Goal: Information Seeking & Learning: Find specific fact

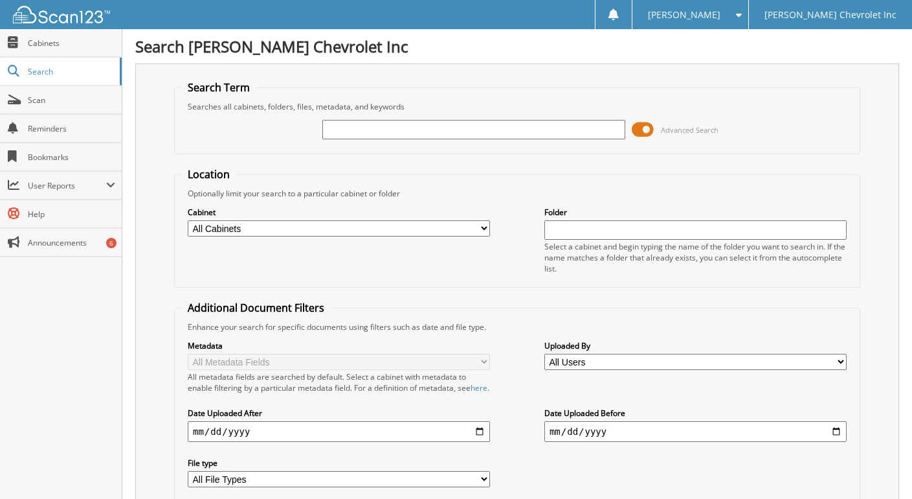
click at [353, 130] on input "text" at bounding box center [473, 129] width 302 height 19
type input "farmers telephone"
click at [642, 132] on span at bounding box center [643, 129] width 22 height 19
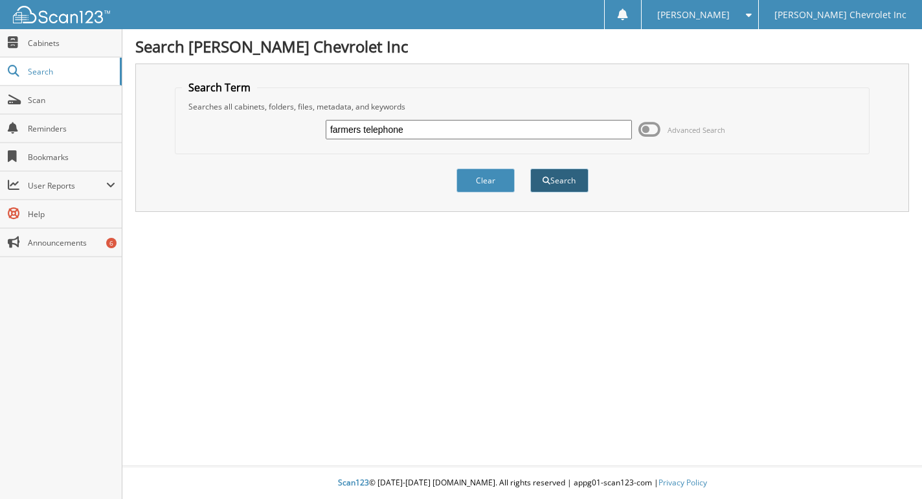
click at [548, 185] on button "Search" at bounding box center [559, 180] width 58 height 24
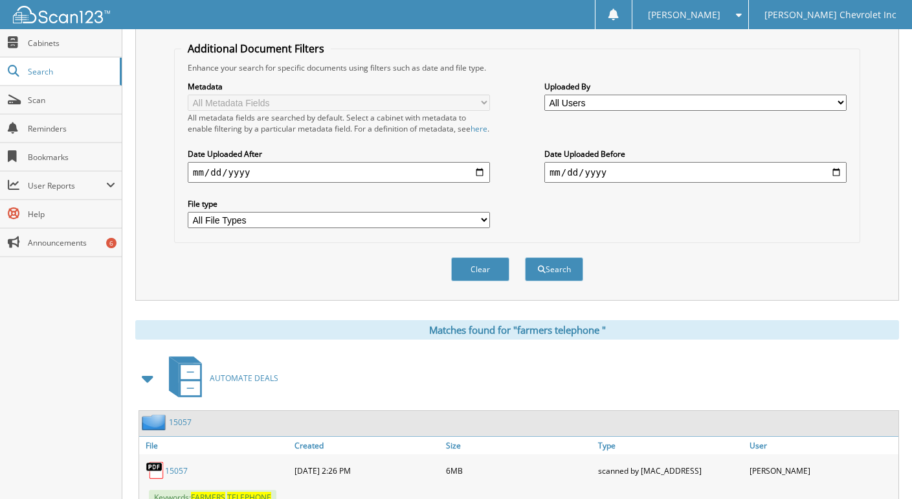
scroll to position [518, 0]
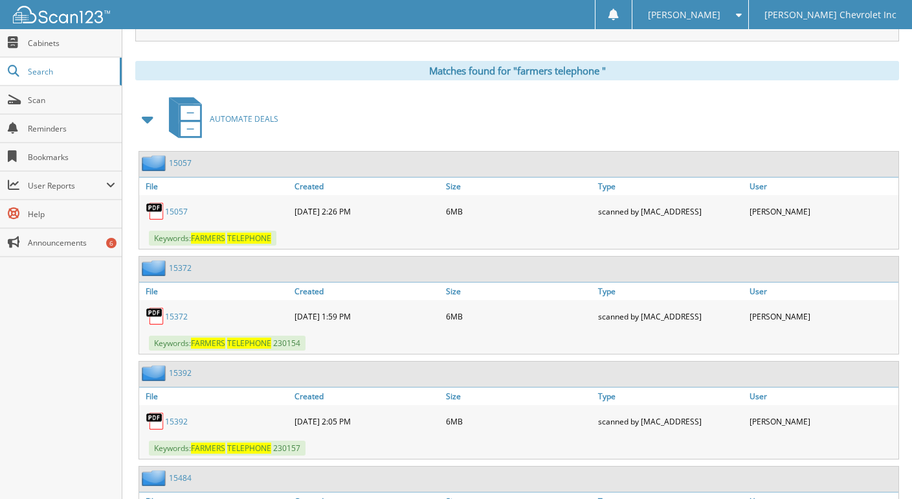
click at [175, 217] on link "1 5 0 5 7" at bounding box center [176, 211] width 23 height 11
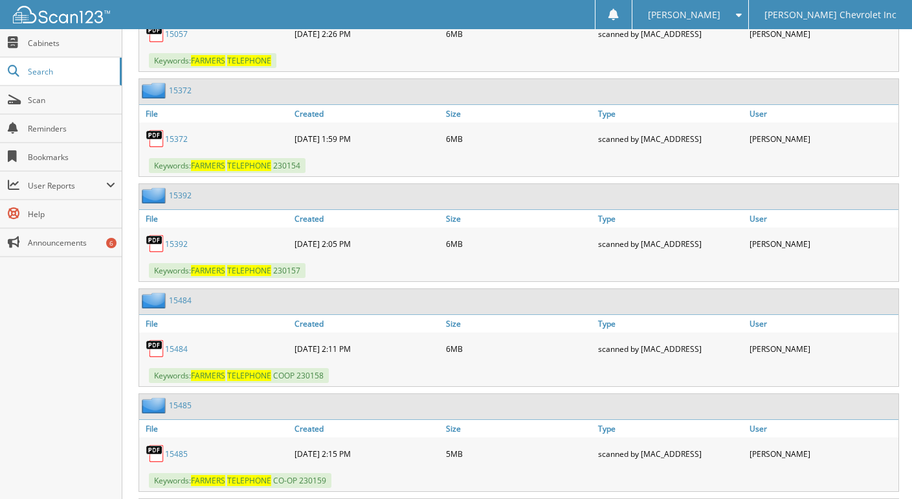
scroll to position [777, 0]
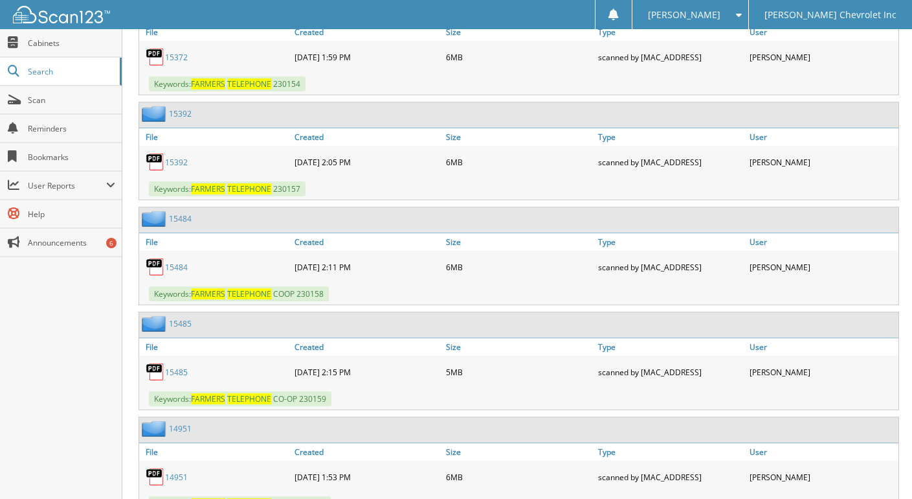
click at [166, 377] on link "1 5 4 8 5" at bounding box center [176, 371] width 23 height 11
click at [172, 377] on link "1 5 4 8 5" at bounding box center [176, 371] width 23 height 11
click at [157, 381] on img at bounding box center [155, 371] width 19 height 19
click at [160, 380] on img at bounding box center [155, 371] width 19 height 19
click at [175, 377] on link "1 5 4 8 5" at bounding box center [176, 371] width 23 height 11
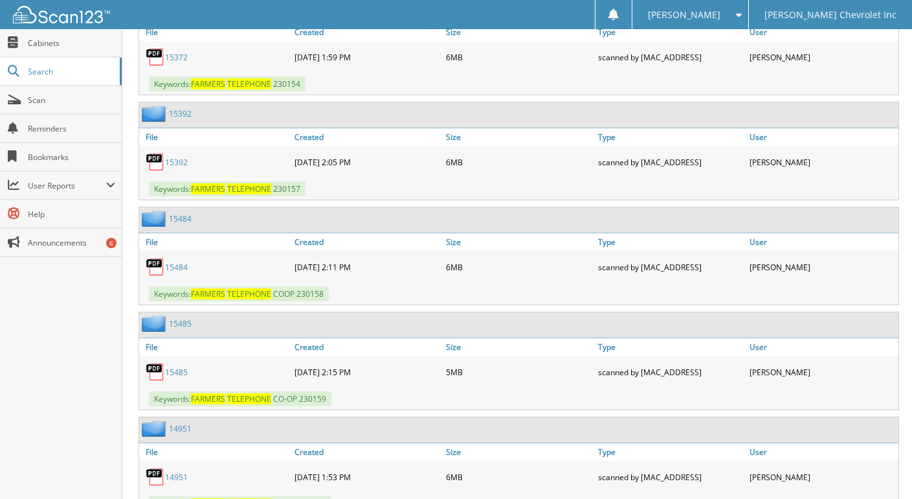
click at [153, 377] on img at bounding box center [155, 371] width 19 height 19
click at [183, 377] on link "1 5 4 8 5" at bounding box center [176, 371] width 23 height 11
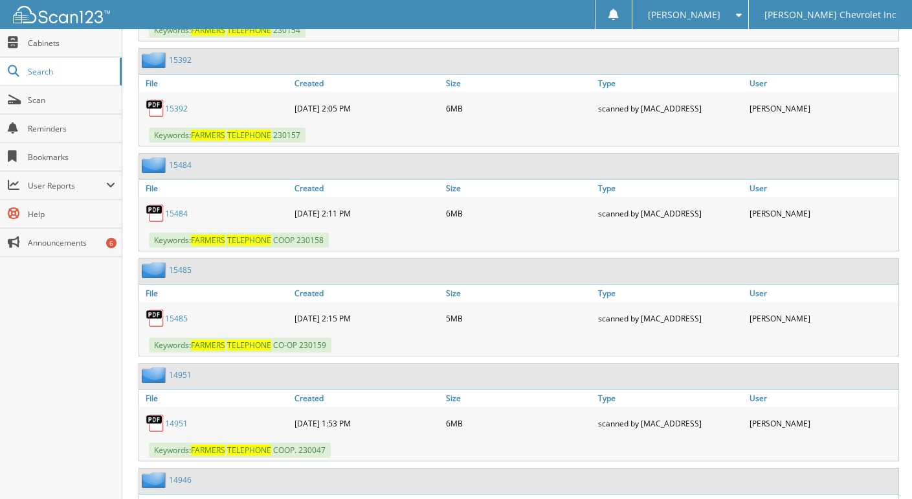
scroll to position [842, 0]
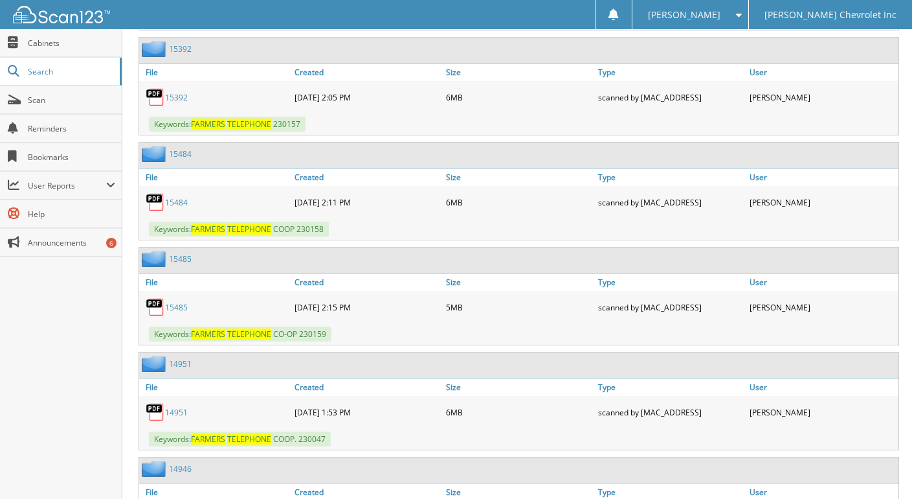
click at [174, 418] on link "1 4 9 5 1" at bounding box center [176, 412] width 23 height 11
click at [159, 413] on div "1 4 9 5 1" at bounding box center [215, 412] width 152 height 26
click at [161, 422] on img at bounding box center [155, 411] width 19 height 19
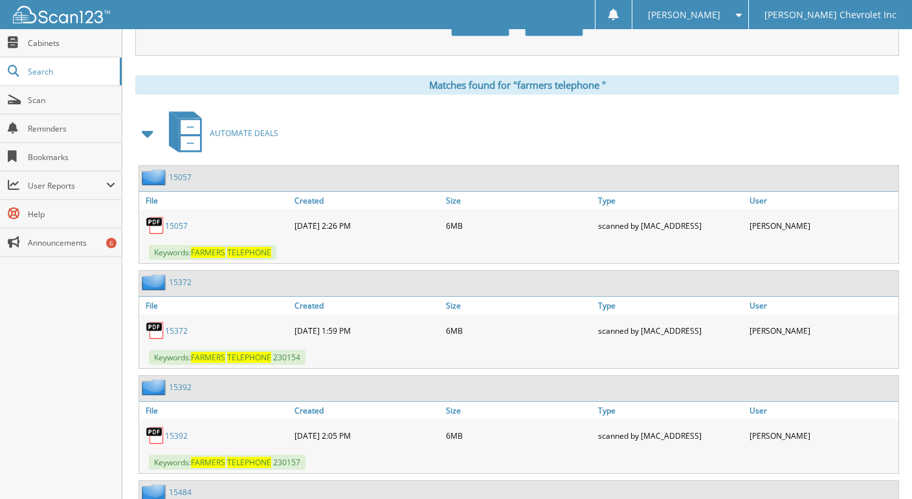
scroll to position [518, 0]
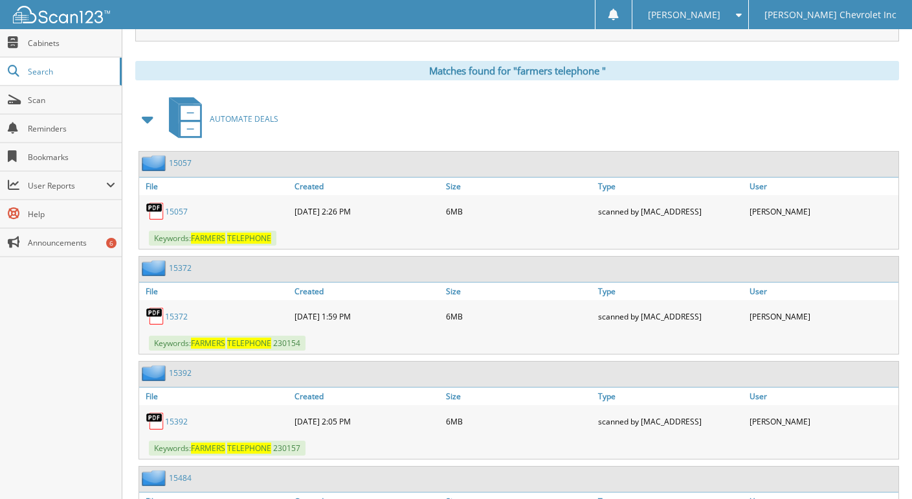
click at [174, 322] on link "1 5 3 7 2" at bounding box center [176, 316] width 23 height 11
click at [155, 322] on img at bounding box center [155, 315] width 19 height 19
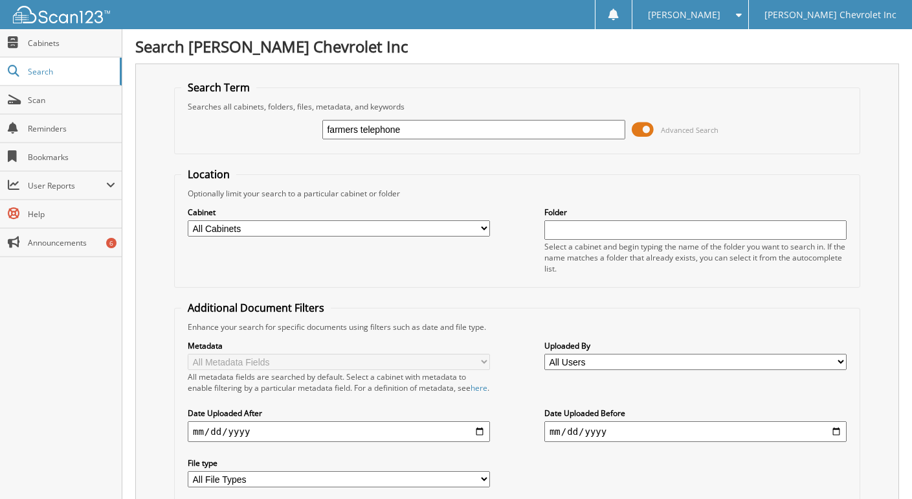
type input "farmers telephone"
click at [649, 129] on span at bounding box center [643, 129] width 22 height 19
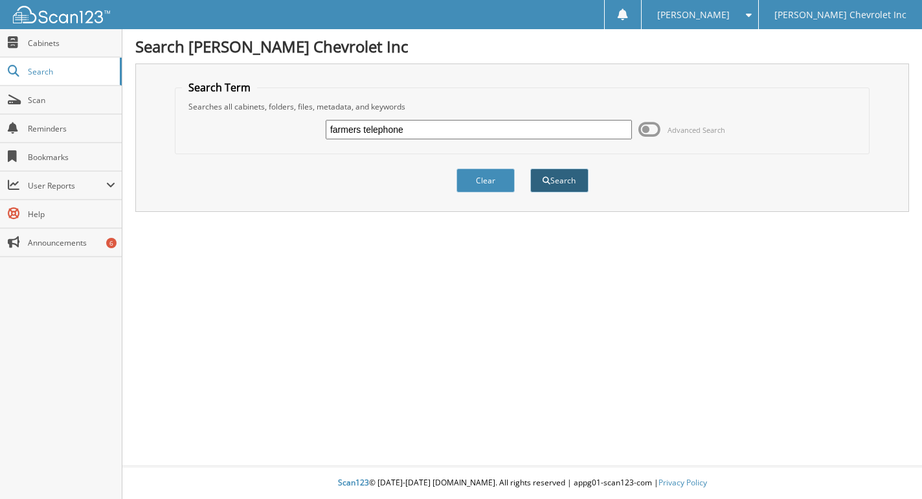
click at [559, 179] on button "Search" at bounding box center [559, 180] width 58 height 24
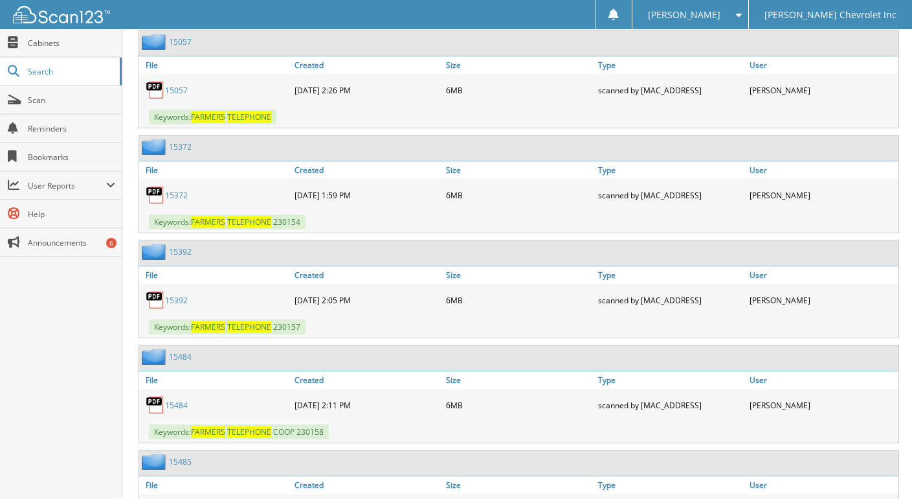
scroll to position [712, 0]
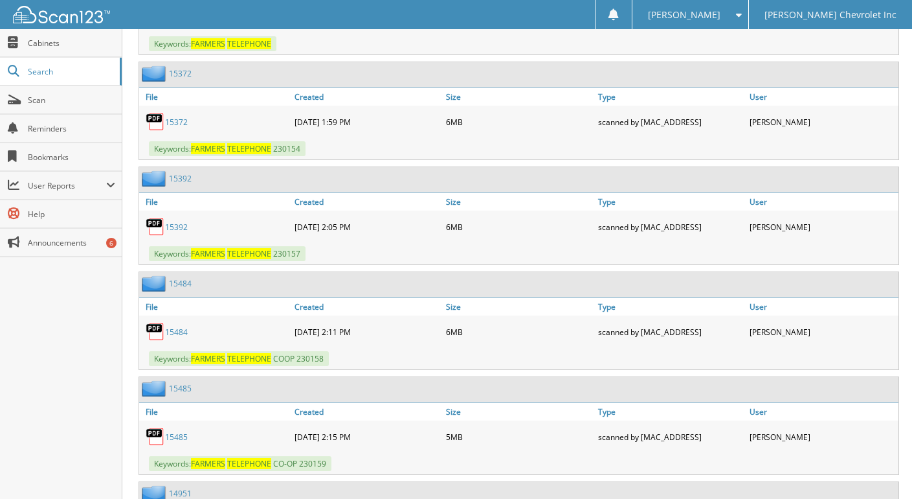
click at [181, 337] on link "1 5 4 8 4" at bounding box center [176, 331] width 23 height 11
click at [153, 341] on img at bounding box center [155, 331] width 19 height 19
click at [163, 339] on img at bounding box center [155, 331] width 19 height 19
click at [152, 341] on img at bounding box center [155, 331] width 19 height 19
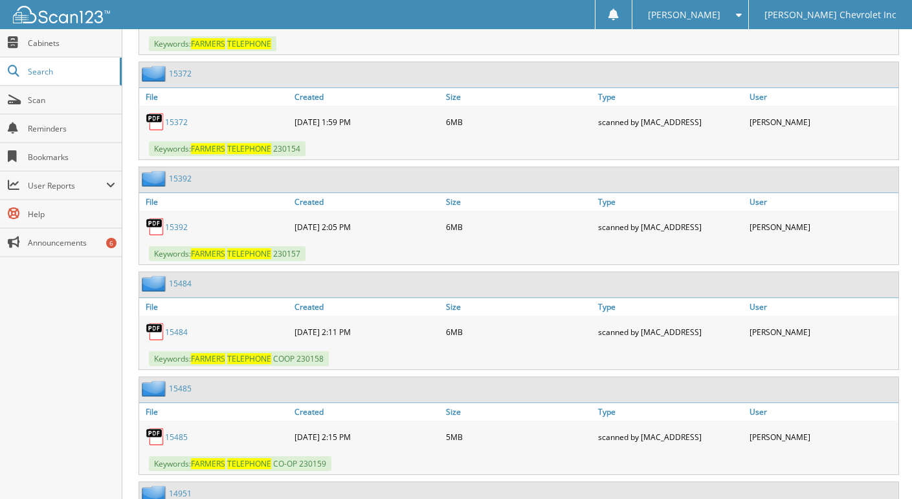
click at [152, 341] on img at bounding box center [155, 331] width 19 height 19
click at [163, 337] on img at bounding box center [155, 331] width 19 height 19
